Goal: Find specific page/section: Find specific page/section

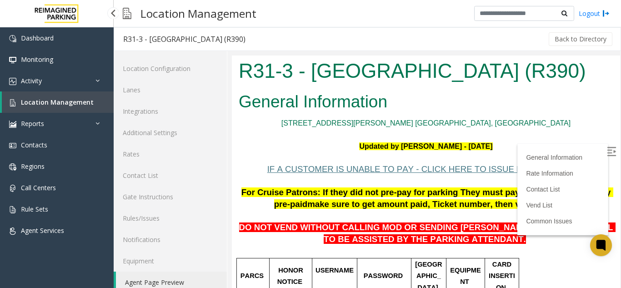
scroll to position [12, 0]
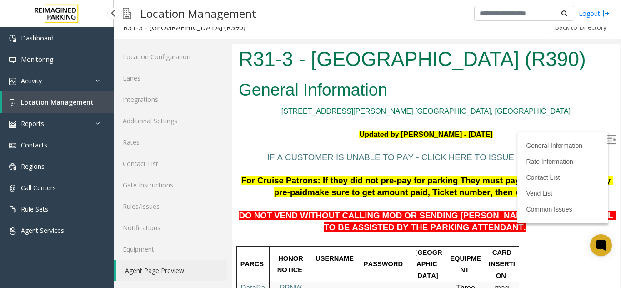
click at [71, 108] on link "Location Management" at bounding box center [58, 101] width 112 height 21
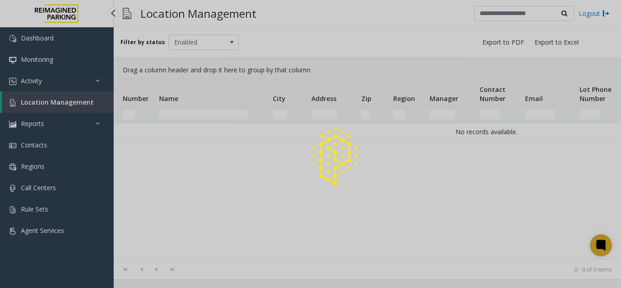
click at [71, 108] on div at bounding box center [310, 144] width 621 height 288
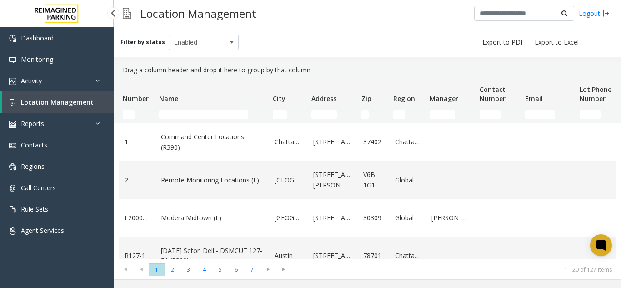
click at [44, 107] on link "Location Management" at bounding box center [58, 101] width 112 height 21
click at [169, 118] on input "Name Filter" at bounding box center [203, 114] width 89 height 9
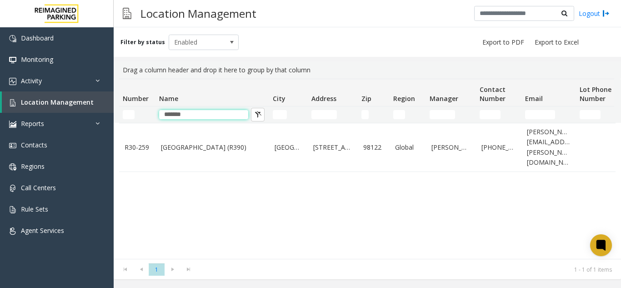
type input "******"
click at [184, 144] on link "[GEOGRAPHIC_DATA] (R390)" at bounding box center [212, 147] width 103 height 10
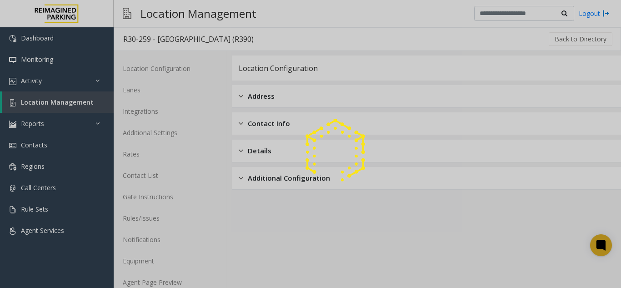
click at [160, 280] on div at bounding box center [310, 144] width 621 height 288
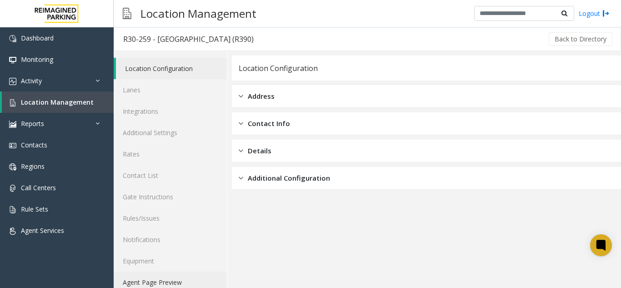
click at [160, 280] on link "Agent Page Preview" at bounding box center [170, 281] width 113 height 21
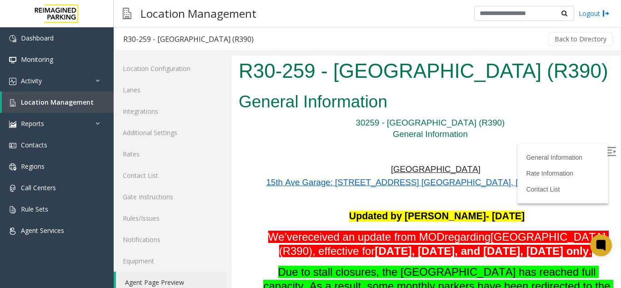
scroll to position [91, 0]
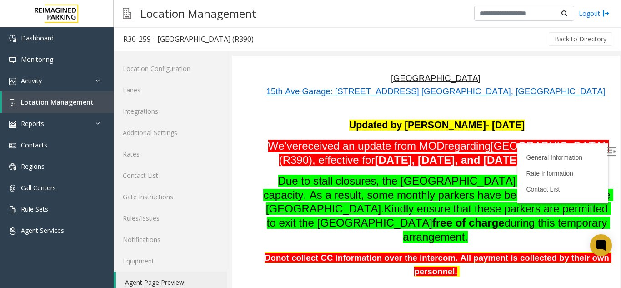
click at [606, 154] on img at bounding box center [610, 151] width 9 height 9
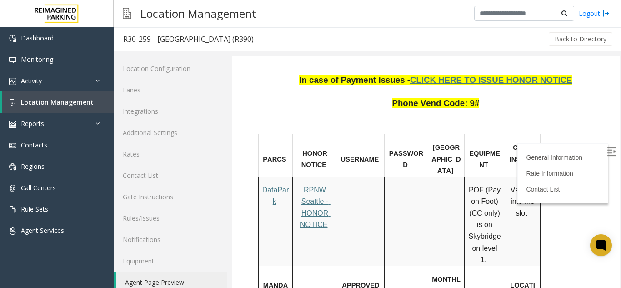
scroll to position [500, 0]
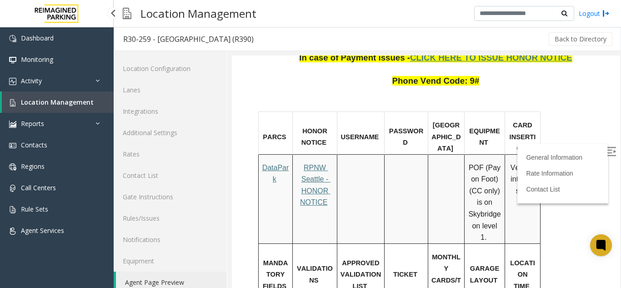
click at [69, 99] on span "Location Management" at bounding box center [57, 102] width 73 height 9
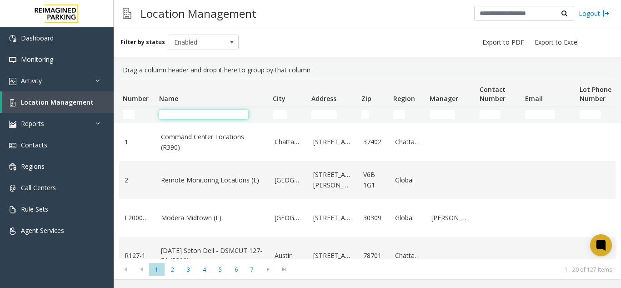
click at [194, 116] on input "Name Filter" at bounding box center [203, 114] width 89 height 9
click at [182, 118] on input "Name Filter" at bounding box center [203, 114] width 89 height 9
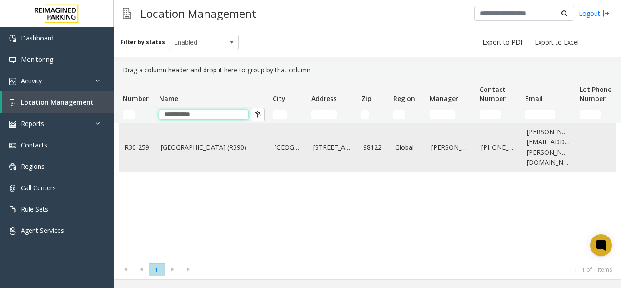
type input "**********"
click at [173, 149] on td "[GEOGRAPHIC_DATA] (R390)" at bounding box center [212, 147] width 114 height 48
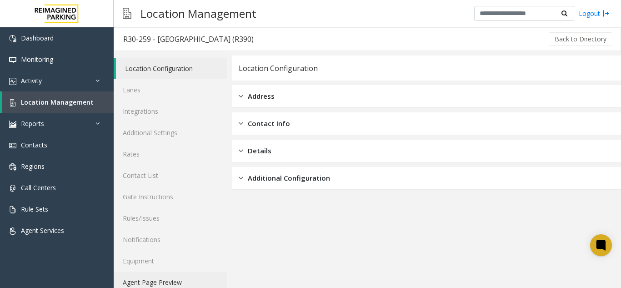
click at [141, 279] on link "Agent Page Preview" at bounding box center [170, 281] width 113 height 21
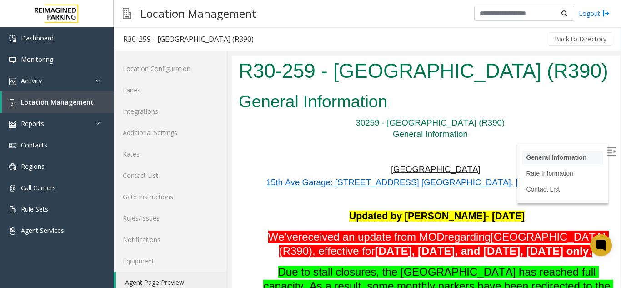
scroll to position [136, 0]
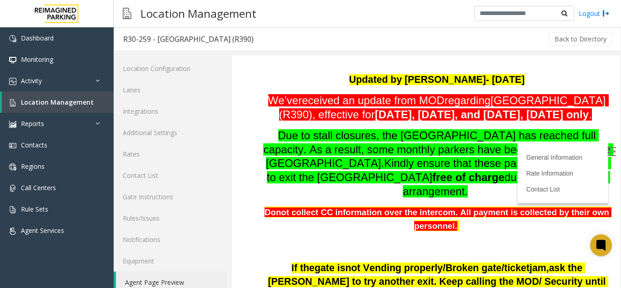
click at [606, 153] on img at bounding box center [610, 151] width 9 height 9
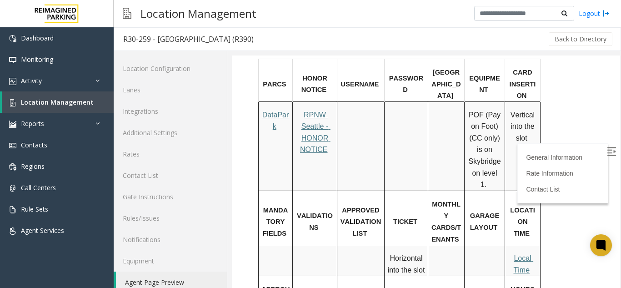
scroll to position [545, 0]
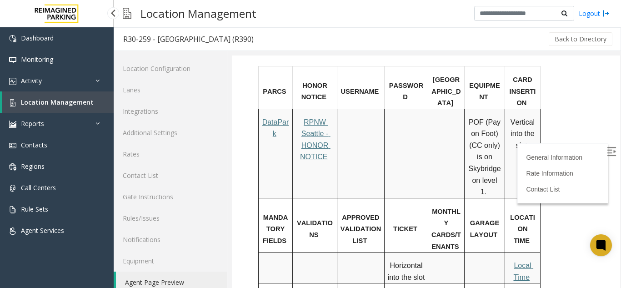
click at [68, 108] on link "Location Management" at bounding box center [58, 101] width 112 height 21
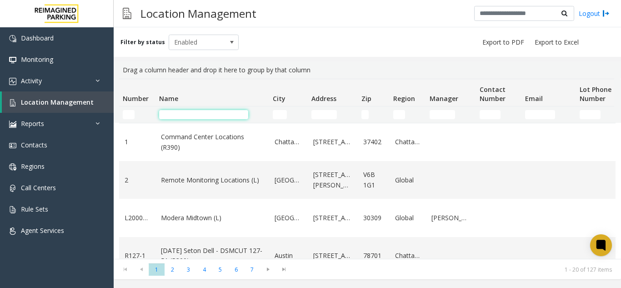
click at [181, 115] on input "Name Filter" at bounding box center [203, 114] width 89 height 9
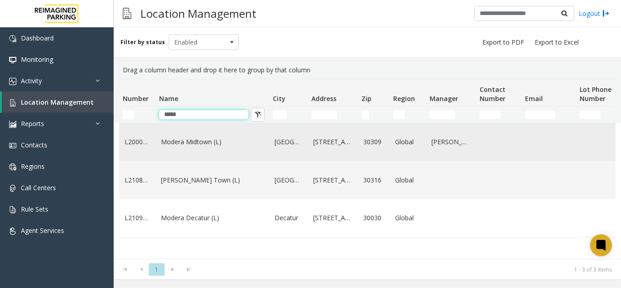
type input "*****"
click at [197, 145] on link "Modera Midtown (L)" at bounding box center [212, 142] width 103 height 10
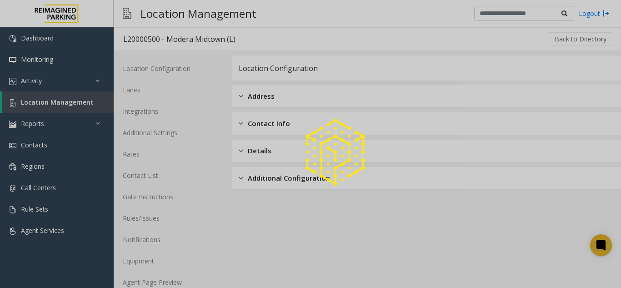
click at [164, 284] on div at bounding box center [310, 144] width 621 height 288
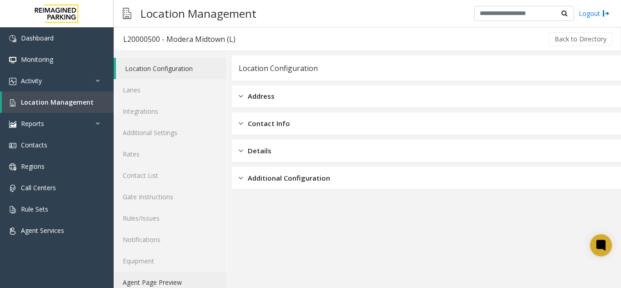
click at [149, 276] on link "Agent Page Preview" at bounding box center [170, 281] width 113 height 21
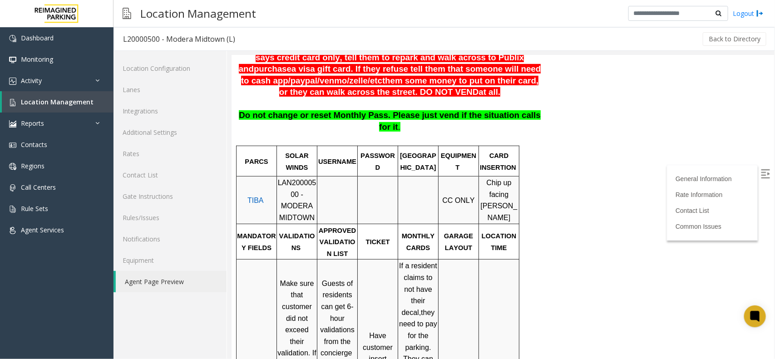
scroll to position [57, 0]
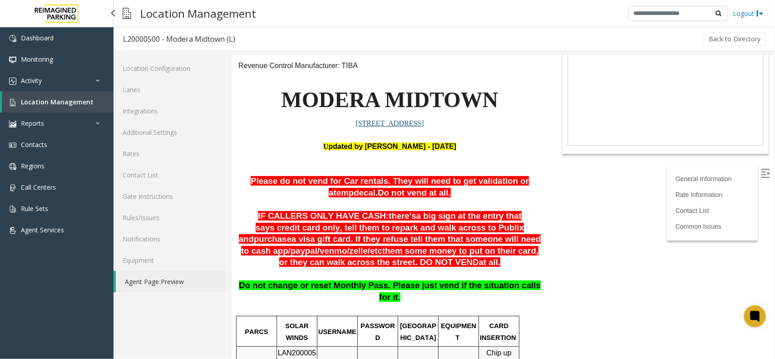
click at [25, 94] on link "Location Management" at bounding box center [58, 101] width 112 height 21
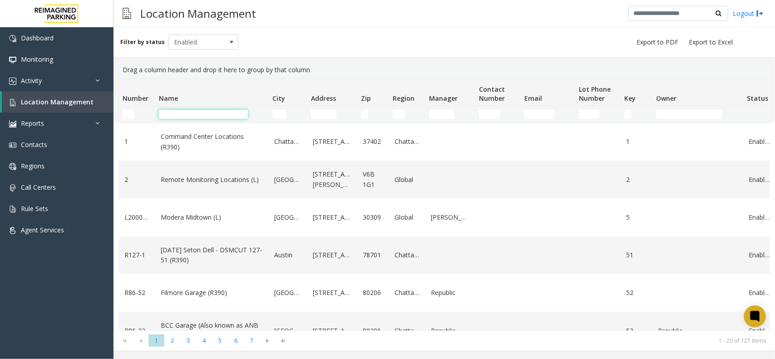
click at [189, 115] on input "Name Filter" at bounding box center [203, 114] width 89 height 9
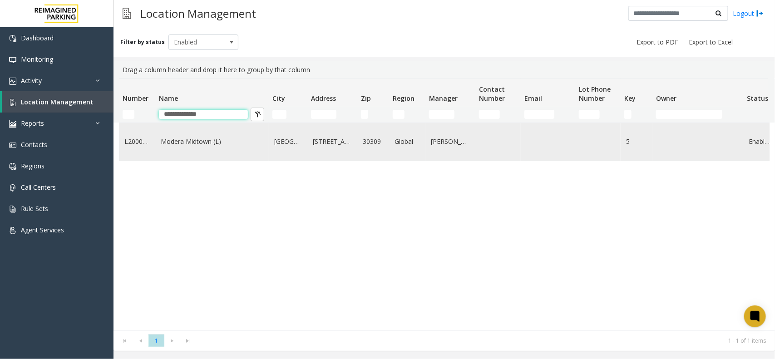
type input "**********"
click at [191, 144] on link "Modera Midtown (L)" at bounding box center [212, 142] width 103 height 10
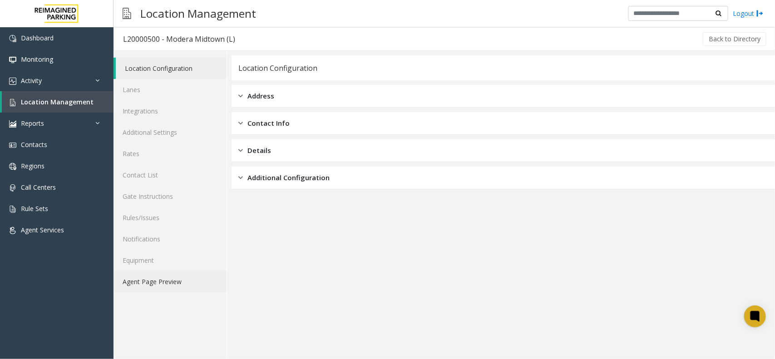
click at [169, 285] on link "Agent Page Preview" at bounding box center [170, 281] width 113 height 21
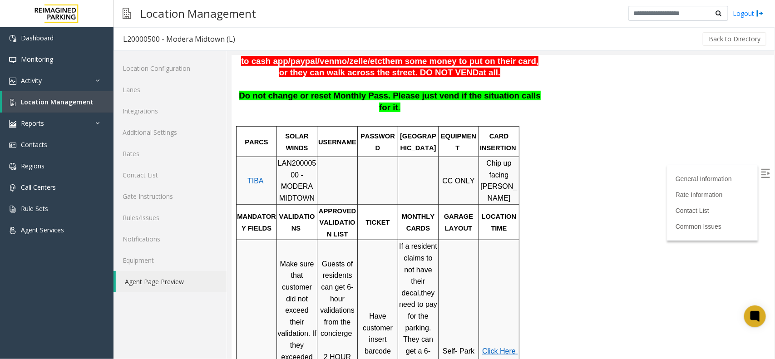
scroll to position [227, 0]
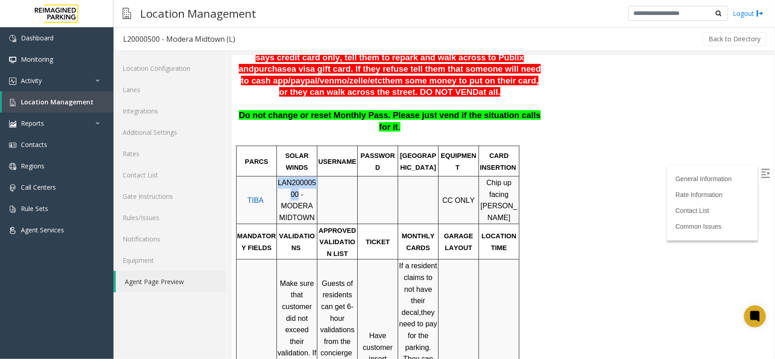
drag, startPoint x: 282, startPoint y: 184, endPoint x: 278, endPoint y: 172, distance: 12.8
click at [278, 179] on span "LAN20000500 - MODERA MIDTOWN" at bounding box center [297, 200] width 39 height 43
copy span "LAN20000500"
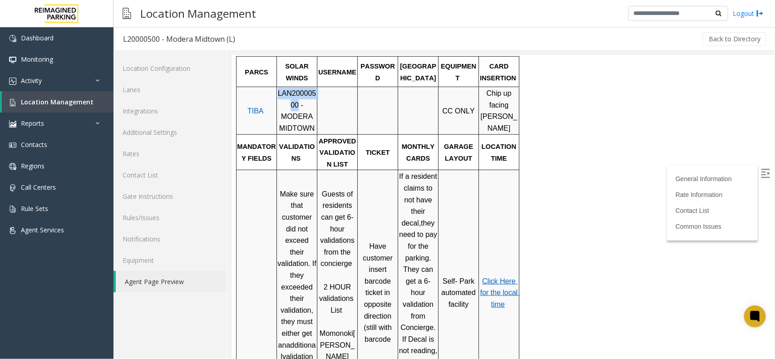
scroll to position [341, 0]
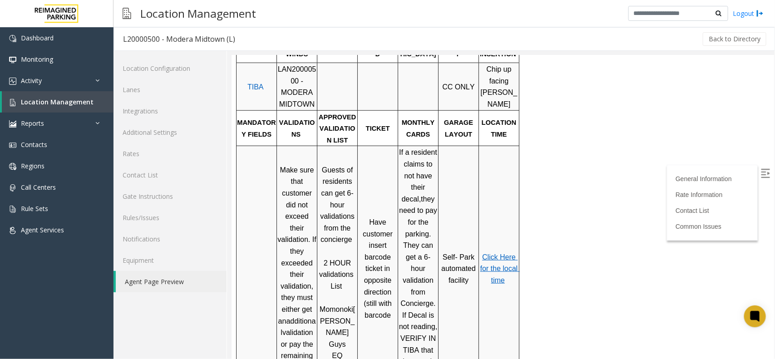
click at [494, 253] on span "Click Here for the local time" at bounding box center [500, 268] width 40 height 31
click at [151, 154] on link "Rates" at bounding box center [170, 153] width 113 height 21
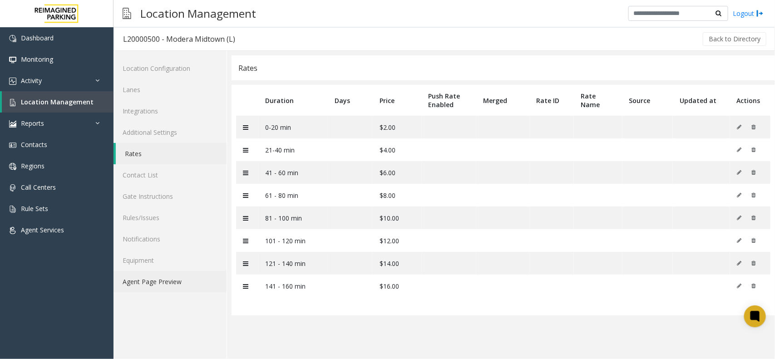
click at [169, 283] on link "Agent Page Preview" at bounding box center [170, 281] width 113 height 21
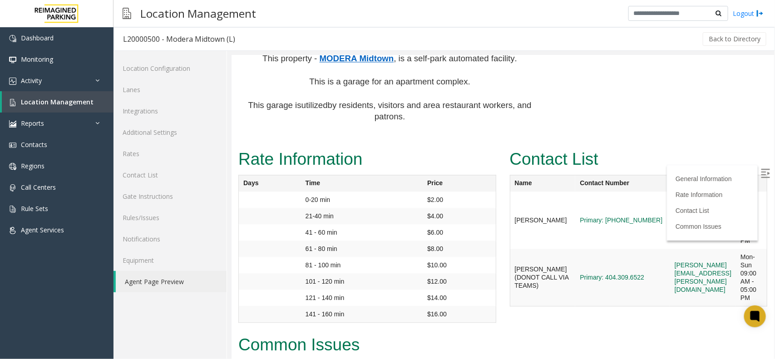
scroll to position [909, 0]
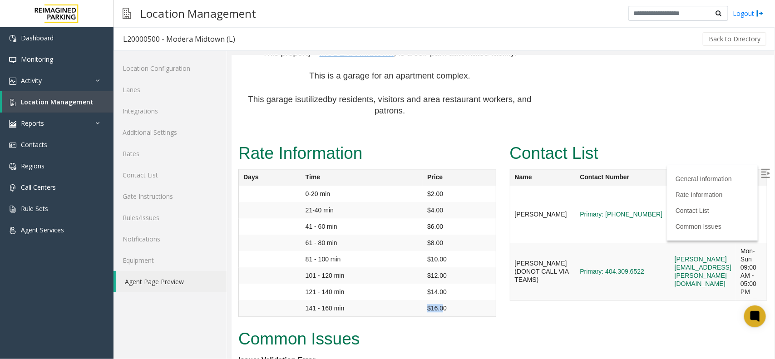
drag, startPoint x: 418, startPoint y: 225, endPoint x: 443, endPoint y: 226, distance: 25.4
click at [443, 287] on tr "141 - 160 min $16.00" at bounding box center [367, 308] width 258 height 17
click at [434, 287] on td "$16.00" at bounding box center [458, 308] width 73 height 17
drag, startPoint x: 303, startPoint y: 136, endPoint x: 430, endPoint y: 134, distance: 127.7
click at [430, 202] on tr "21-40 min $4.00" at bounding box center [367, 210] width 258 height 16
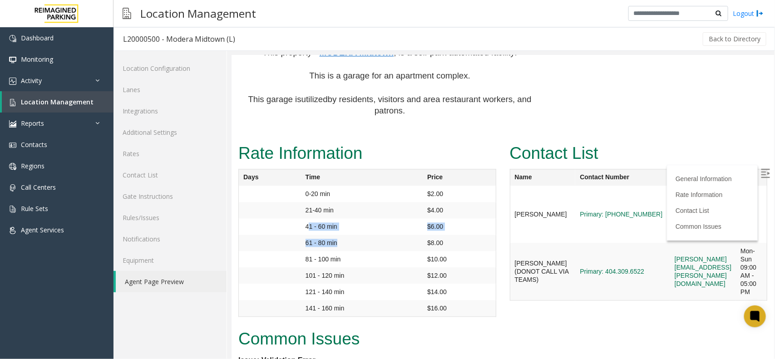
drag, startPoint x: 306, startPoint y: 152, endPoint x: 373, endPoint y: 158, distance: 66.6
click at [373, 185] on tbody "0-20 min $2.00 21-40 min $4.00 41 - 60 min $6.00 61 - 80 min $8.00 81 - 100 min…" at bounding box center [367, 250] width 258 height 131
drag, startPoint x: 311, startPoint y: 198, endPoint x: 327, endPoint y: 194, distance: 16.8
click at [323, 267] on td "101 - 120 min" at bounding box center [362, 275] width 122 height 16
drag, startPoint x: 298, startPoint y: 199, endPoint x: 322, endPoint y: 196, distance: 24.7
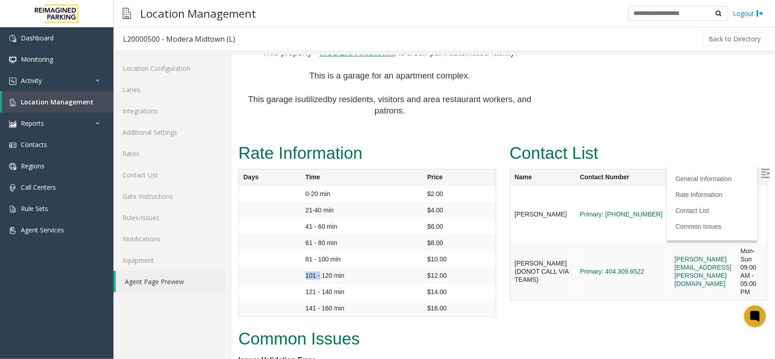
click at [322, 267] on tr "101 - 120 min $12.00" at bounding box center [367, 275] width 258 height 16
click at [308, 267] on td "101 - 120 min" at bounding box center [362, 275] width 122 height 16
drag, startPoint x: 293, startPoint y: 214, endPoint x: 387, endPoint y: 217, distance: 93.2
click at [391, 283] on tr "121 - 140 min $14.00" at bounding box center [367, 291] width 258 height 16
drag, startPoint x: 404, startPoint y: 235, endPoint x: 450, endPoint y: 234, distance: 46.3
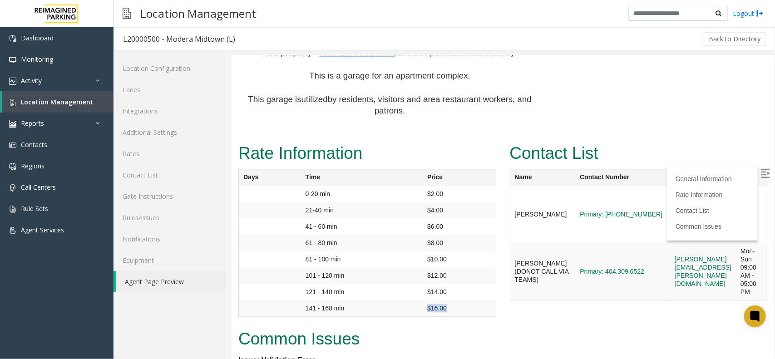
click at [450, 287] on tr "141 - 160 min $16.00" at bounding box center [367, 308] width 258 height 17
click at [409, 287] on h2 "Common Issues" at bounding box center [502, 339] width 529 height 24
drag, startPoint x: 405, startPoint y: 228, endPoint x: 448, endPoint y: 232, distance: 43.4
click at [448, 287] on tr "141 - 160 min $16.00" at bounding box center [367, 308] width 258 height 17
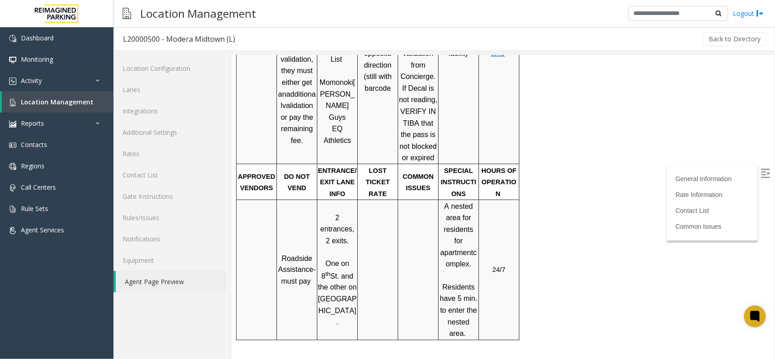
scroll to position [511, 0]
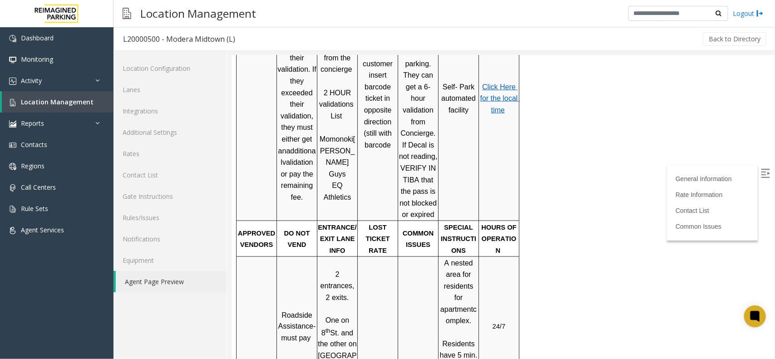
click at [170, 287] on link "Agent Page Preview" at bounding box center [171, 281] width 111 height 21
click at [141, 149] on link "Rates" at bounding box center [170, 153] width 113 height 21
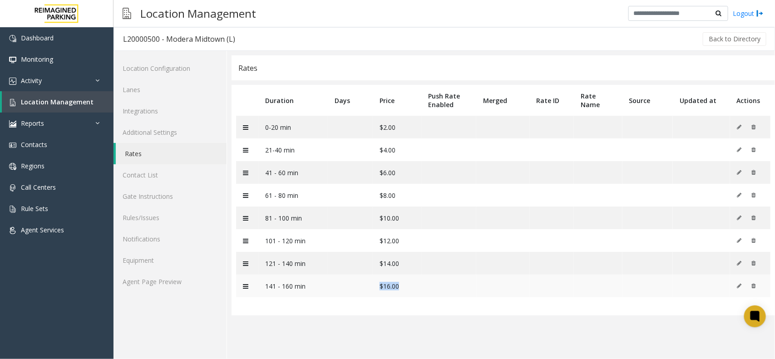
drag, startPoint x: 371, startPoint y: 291, endPoint x: 417, endPoint y: 288, distance: 46.0
click at [417, 287] on tr "141 - 160 min $16.00" at bounding box center [503, 286] width 535 height 23
drag, startPoint x: 368, startPoint y: 123, endPoint x: 392, endPoint y: 151, distance: 36.7
click at [417, 139] on tbody "0-20 min $2.00 21-40 min $4.00 41 - 60 min $6.00 61 - 80 min $8.00 81 - 100 min…" at bounding box center [503, 207] width 535 height 182
drag, startPoint x: 363, startPoint y: 170, endPoint x: 401, endPoint y: 175, distance: 37.6
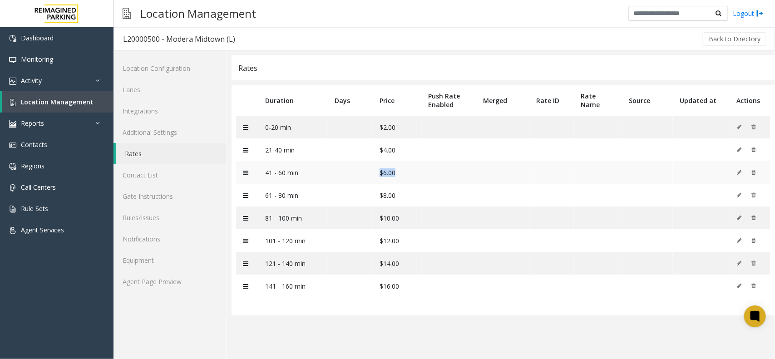
click at [401, 175] on tr "41 - 60 min $6.00" at bounding box center [503, 172] width 535 height 23
click at [405, 171] on td "$6.00" at bounding box center [397, 172] width 49 height 23
drag, startPoint x: 409, startPoint y: 172, endPoint x: 369, endPoint y: 177, distance: 40.3
click at [369, 177] on tr "41 - 60 min $6.00" at bounding box center [503, 172] width 535 height 23
drag, startPoint x: 397, startPoint y: 285, endPoint x: 376, endPoint y: 289, distance: 21.2
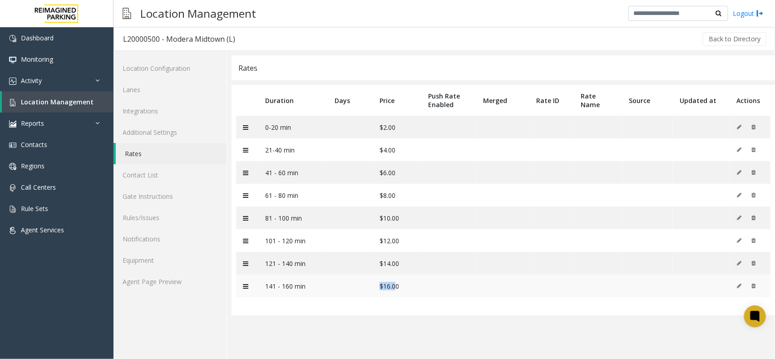
click at [376, 287] on td "$16.00" at bounding box center [397, 286] width 49 height 23
drag, startPoint x: 376, startPoint y: 289, endPoint x: 537, endPoint y: 169, distance: 201.2
click at [537, 169] on td at bounding box center [552, 172] width 45 height 23
click at [82, 104] on span "Location Management" at bounding box center [57, 102] width 73 height 9
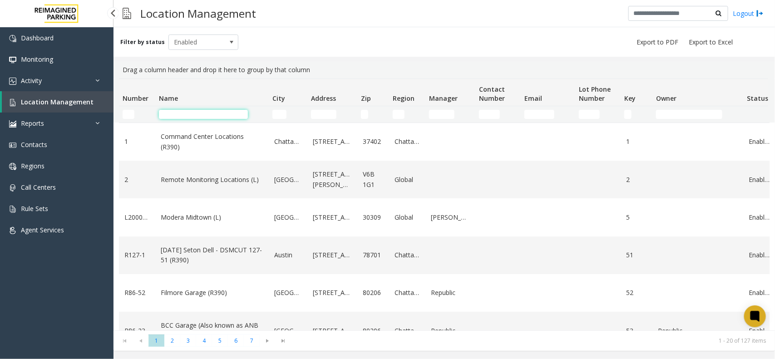
click at [192, 110] on input "Name Filter" at bounding box center [203, 114] width 89 height 9
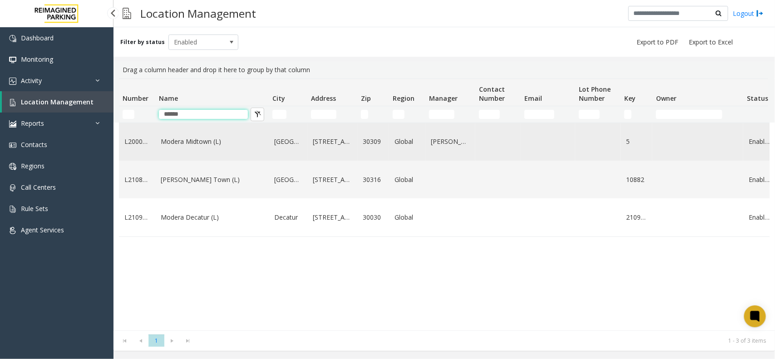
type input "******"
click at [194, 141] on link "Modera Midtown (L)" at bounding box center [212, 142] width 103 height 10
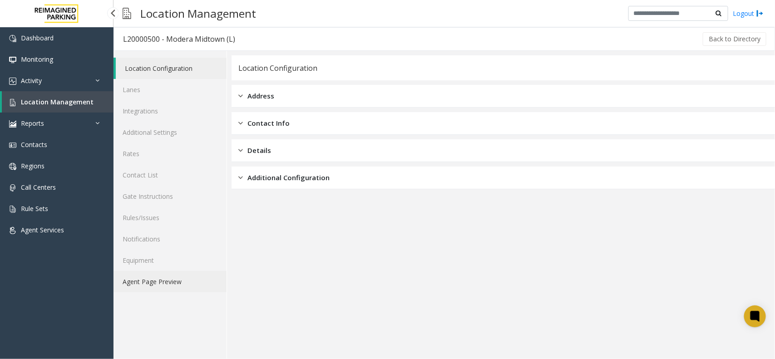
click at [152, 283] on link "Agent Page Preview" at bounding box center [170, 281] width 113 height 21
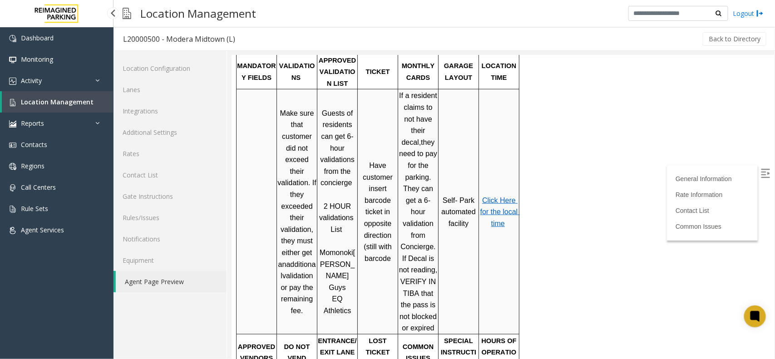
scroll to position [341, 0]
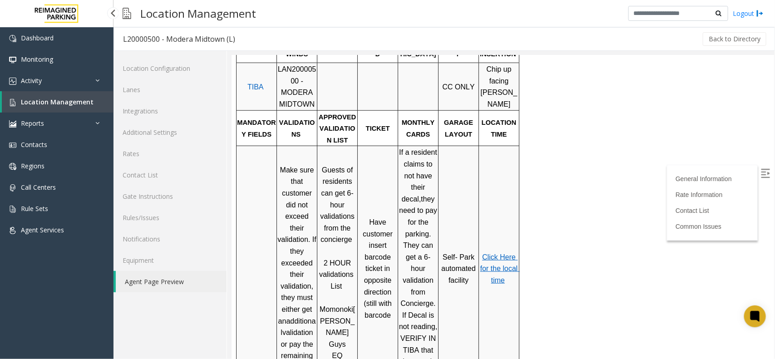
click at [504, 253] on span "Click Here for the local time" at bounding box center [500, 268] width 40 height 31
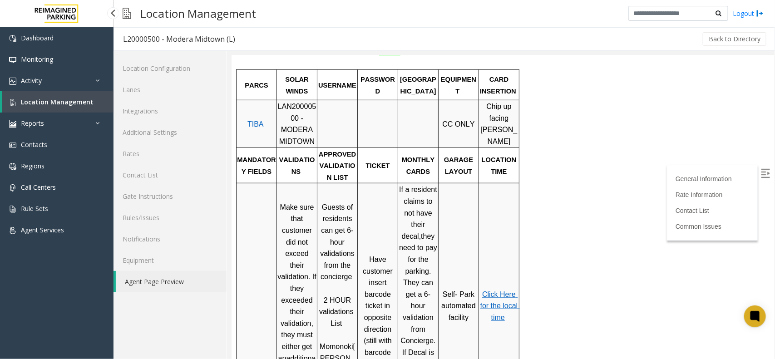
scroll to position [284, 0]
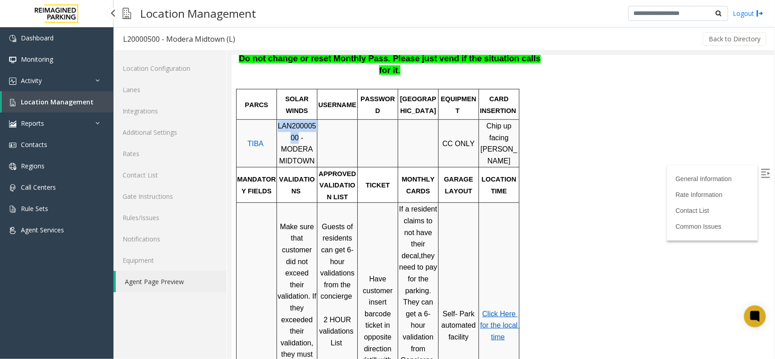
drag, startPoint x: 283, startPoint y: 126, endPoint x: 279, endPoint y: 119, distance: 8.1
click at [279, 122] on span "LAN20000500 - MODERA MIDTOWN" at bounding box center [297, 143] width 39 height 43
copy span "LAN20000500"
click at [177, 150] on link "Rates" at bounding box center [170, 153] width 113 height 21
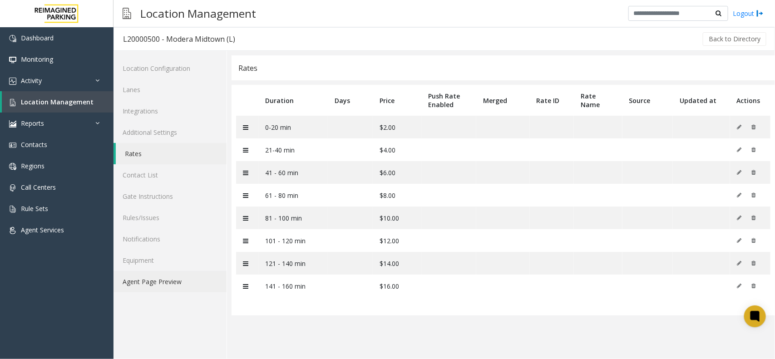
click at [139, 279] on link "Agent Page Preview" at bounding box center [170, 281] width 113 height 21
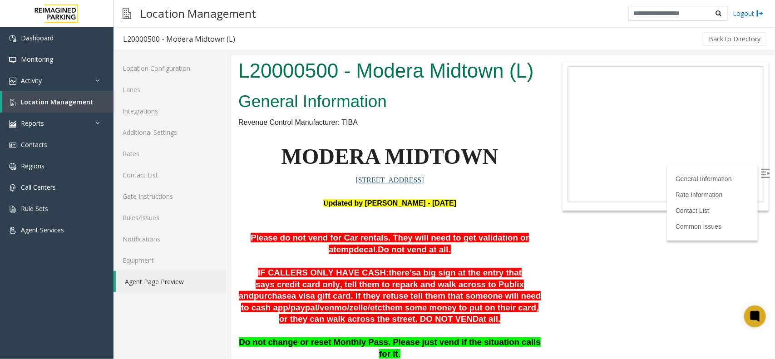
scroll to position [284, 0]
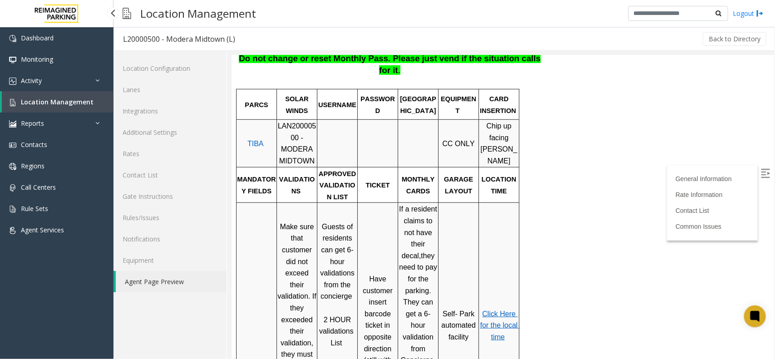
click at [52, 94] on link "Location Management" at bounding box center [58, 101] width 112 height 21
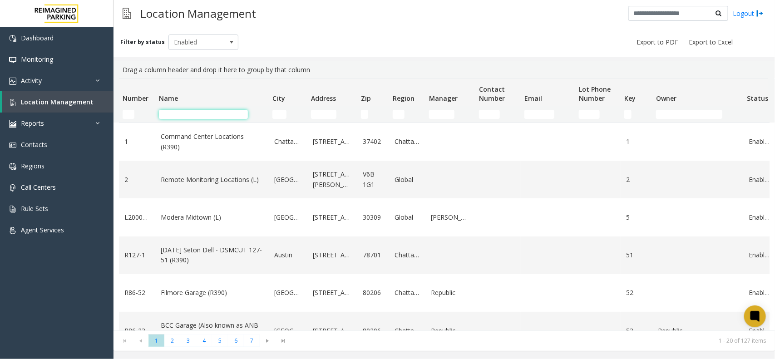
click at [166, 115] on input "Name Filter" at bounding box center [203, 114] width 89 height 9
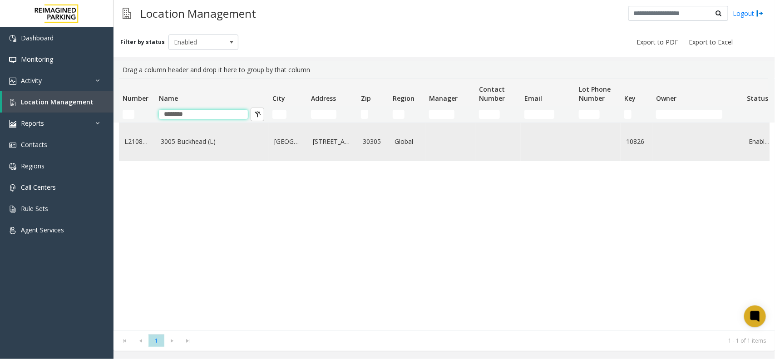
type input "********"
click at [196, 147] on link "3005 Buckhead (L)" at bounding box center [212, 142] width 103 height 10
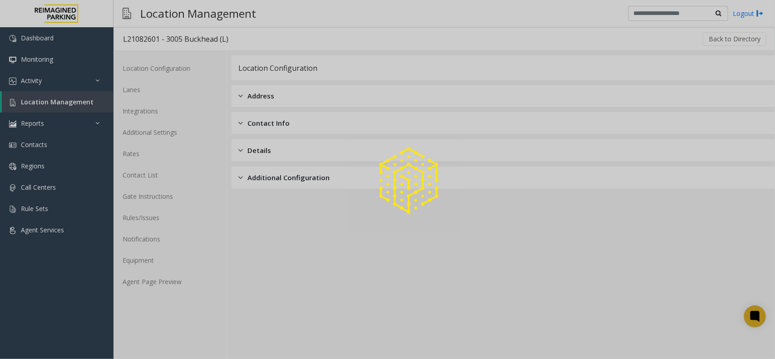
click at [143, 284] on div at bounding box center [387, 179] width 775 height 359
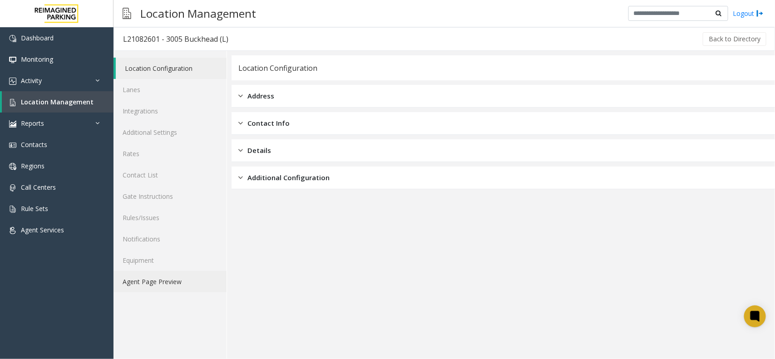
click at [162, 282] on link "Agent Page Preview" at bounding box center [170, 281] width 113 height 21
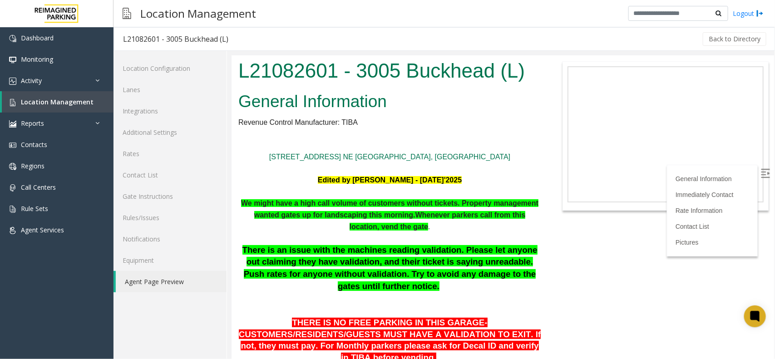
scroll to position [227, 0]
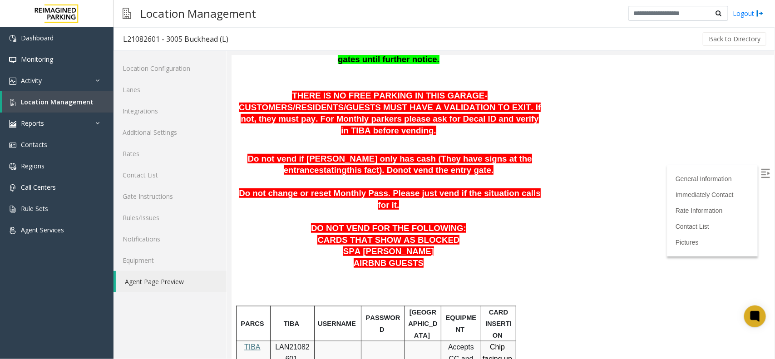
click at [620, 168] on label at bounding box center [767, 175] width 14 height 14
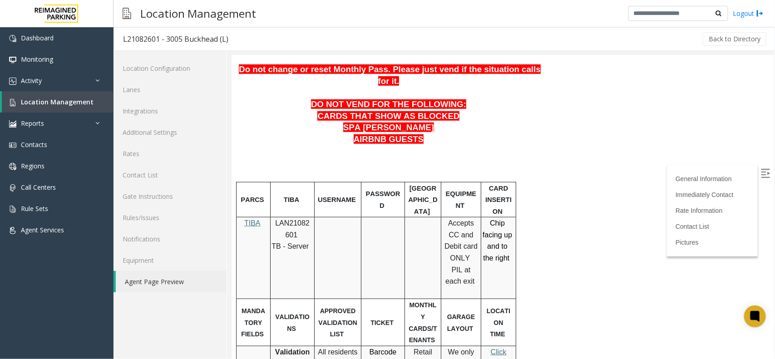
scroll to position [397, 0]
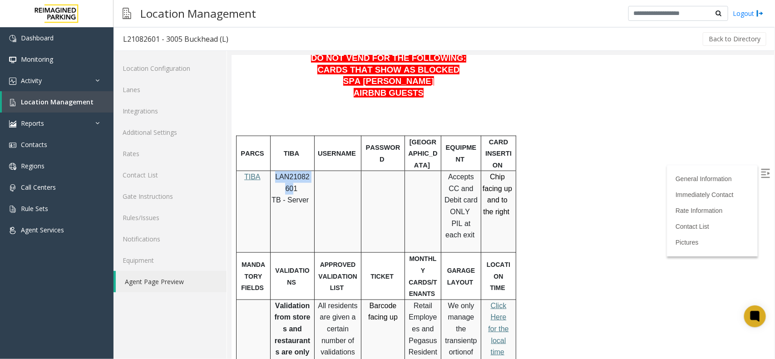
drag, startPoint x: 292, startPoint y: 168, endPoint x: 274, endPoint y: 157, distance: 20.2
click at [274, 171] on p "LAN21082601" at bounding box center [291, 182] width 37 height 23
click at [293, 173] on span "LAN21082601" at bounding box center [292, 183] width 35 height 20
drag, startPoint x: 293, startPoint y: 166, endPoint x: 275, endPoint y: 153, distance: 22.7
click at [274, 171] on p "LAN21082601" at bounding box center [291, 182] width 37 height 23
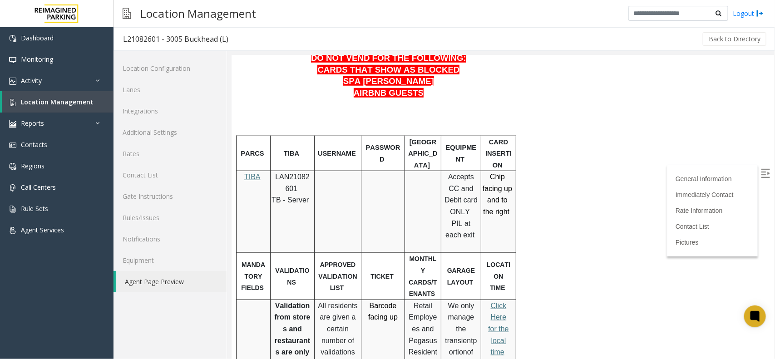
drag, startPoint x: 349, startPoint y: 182, endPoint x: 343, endPoint y: 177, distance: 8.4
click at [348, 182] on td at bounding box center [337, 212] width 47 height 82
drag, startPoint x: 294, startPoint y: 165, endPoint x: 274, endPoint y: 157, distance: 21.2
click at [274, 171] on p "LAN21082601" at bounding box center [291, 182] width 37 height 23
copy span "LAN21082601"
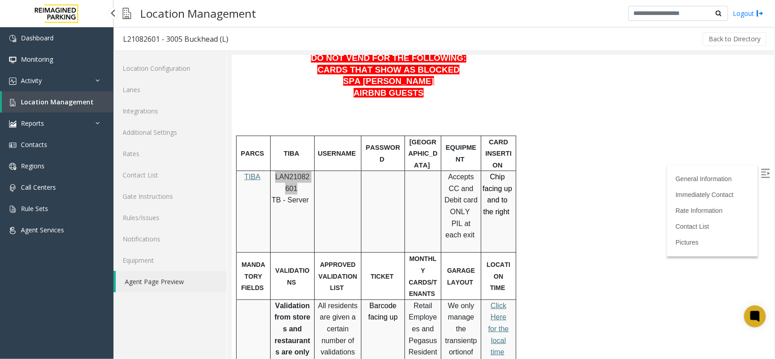
click at [46, 99] on span "Location Management" at bounding box center [57, 102] width 73 height 9
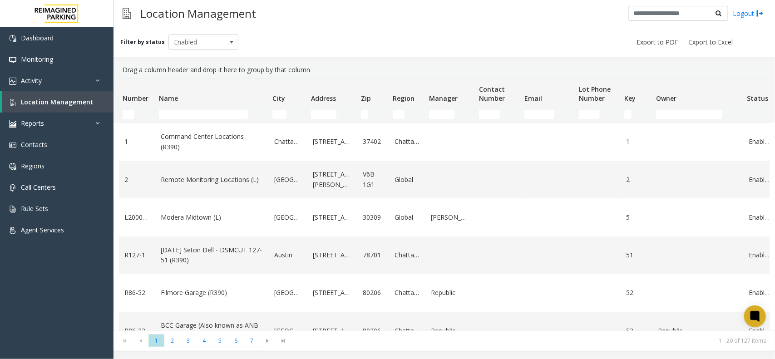
click at [179, 119] on td "Name Filter" at bounding box center [212, 114] width 114 height 16
click at [179, 114] on input "Name Filter" at bounding box center [203, 114] width 89 height 9
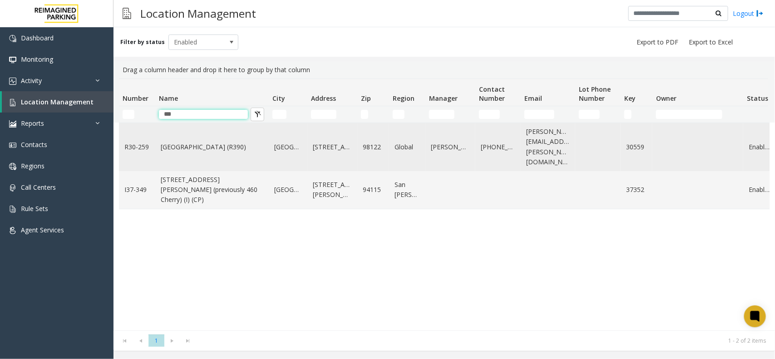
type input "***"
click at [192, 146] on link "[GEOGRAPHIC_DATA] (R390)" at bounding box center [212, 147] width 103 height 10
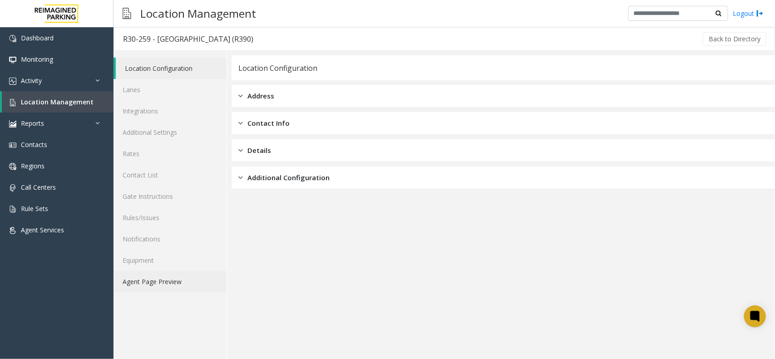
click at [160, 284] on link "Agent Page Preview" at bounding box center [170, 281] width 113 height 21
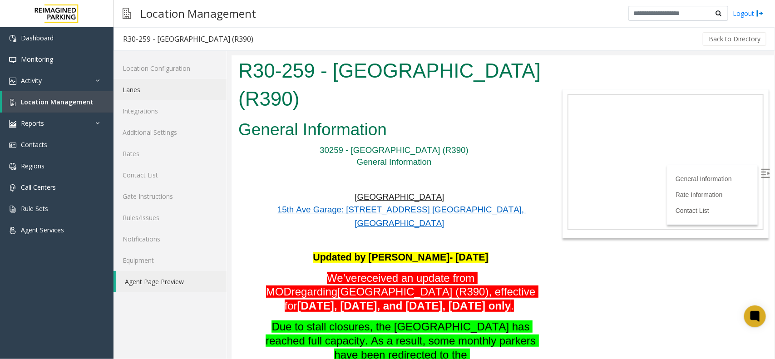
click at [141, 91] on link "Lanes" at bounding box center [170, 89] width 113 height 21
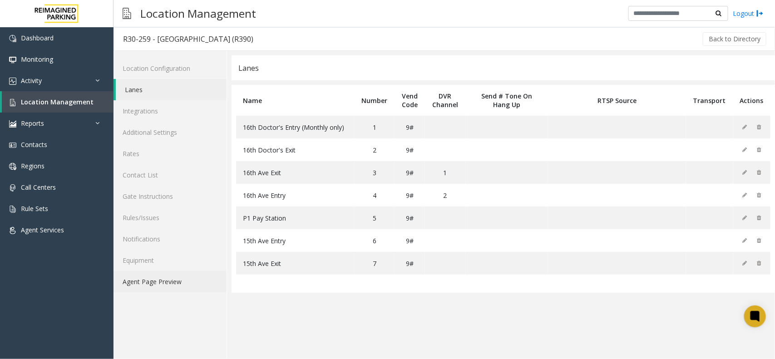
click at [194, 286] on link "Agent Page Preview" at bounding box center [170, 281] width 113 height 21
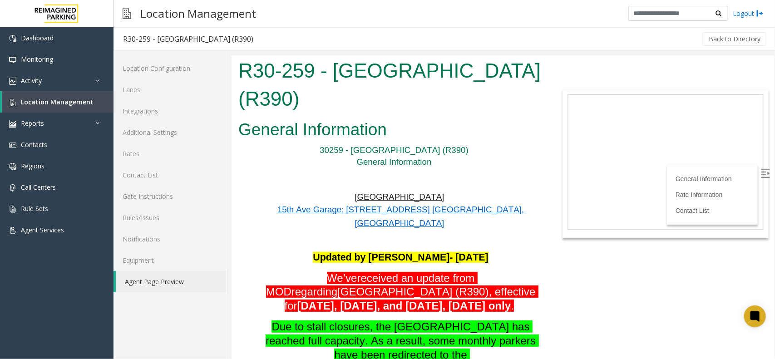
click at [620, 169] on img at bounding box center [765, 173] width 9 height 9
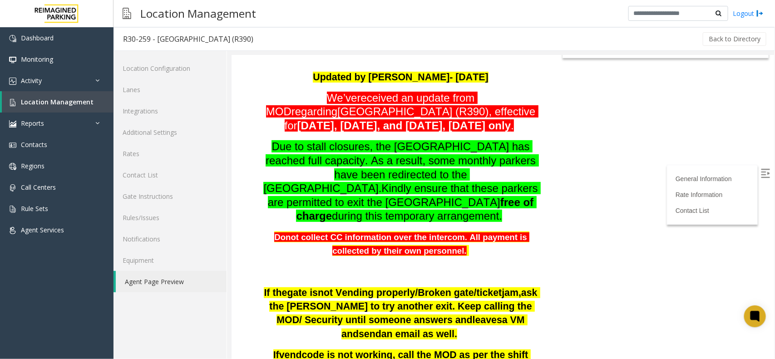
scroll to position [162, 0]
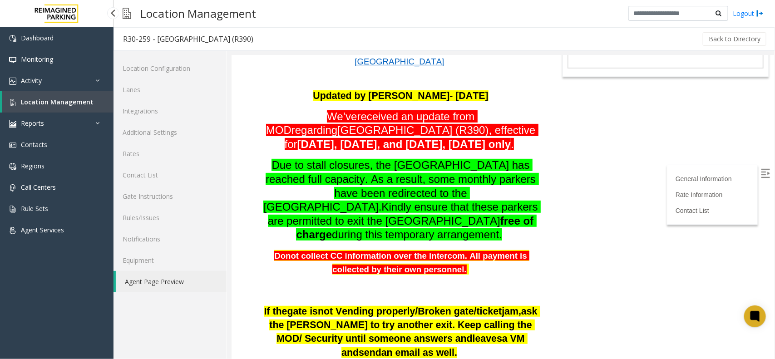
click at [87, 100] on span "Location Management" at bounding box center [57, 102] width 73 height 9
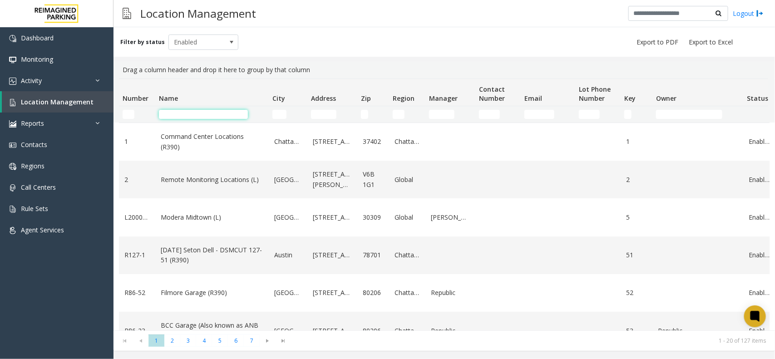
click at [180, 115] on input "Name Filter" at bounding box center [203, 114] width 89 height 9
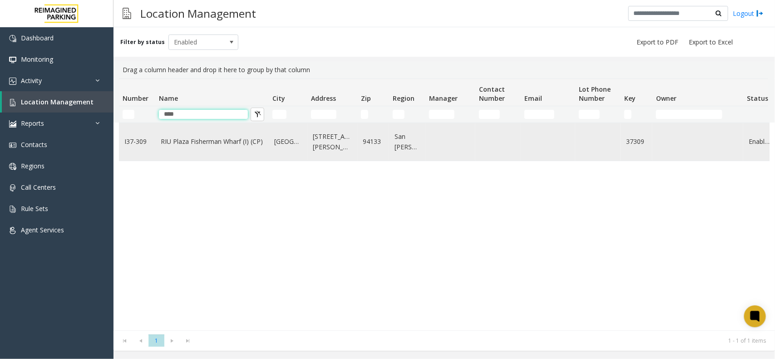
type input "***"
click at [191, 144] on link "RIU Plaza Fisherman Wharf (I) (CP)" at bounding box center [212, 142] width 103 height 10
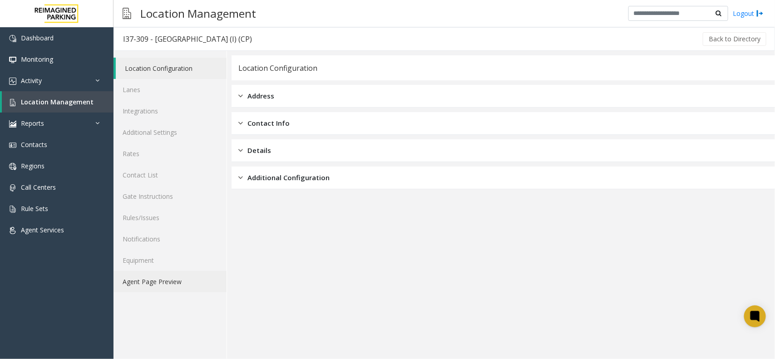
click at [158, 283] on link "Agent Page Preview" at bounding box center [170, 281] width 113 height 21
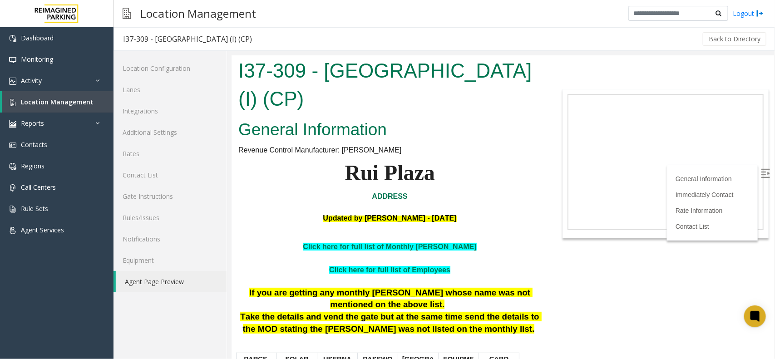
scroll to position [114, 0]
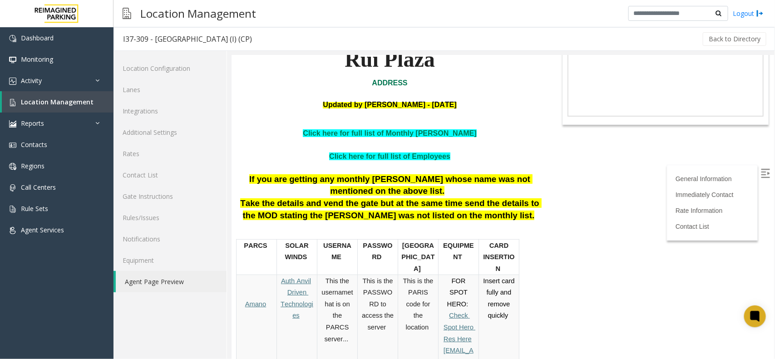
click at [620, 171] on img at bounding box center [765, 173] width 9 height 9
